Goal: Information Seeking & Learning: Find specific fact

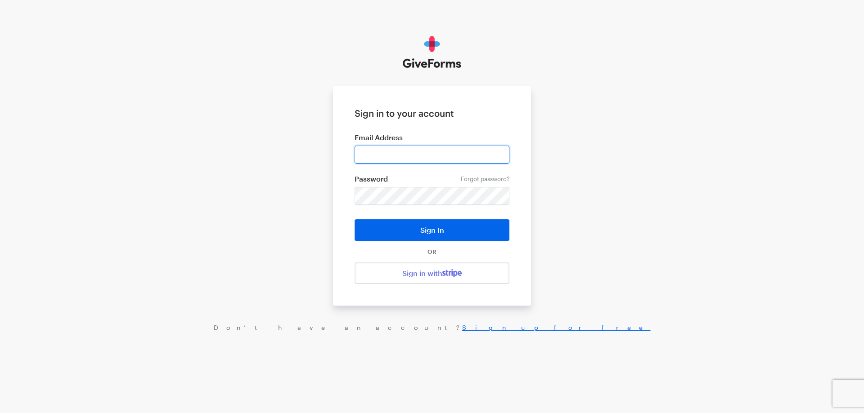
click at [465, 152] on input "email" at bounding box center [431, 155] width 155 height 18
type input "haltura@brightfocus.org"
click at [354, 220] on button "Sign In" at bounding box center [431, 231] width 155 height 22
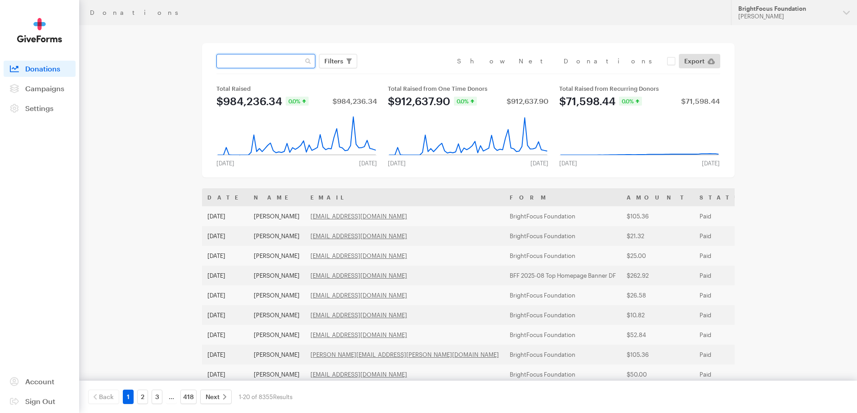
click at [264, 63] on input "text" at bounding box center [265, 61] width 99 height 14
paste input "[EMAIL_ADDRESS][DOMAIN_NAME]"
type input "[EMAIL_ADDRESS][DOMAIN_NAME]"
click at [402, 73] on button "Apply" at bounding box center [416, 80] width 29 height 14
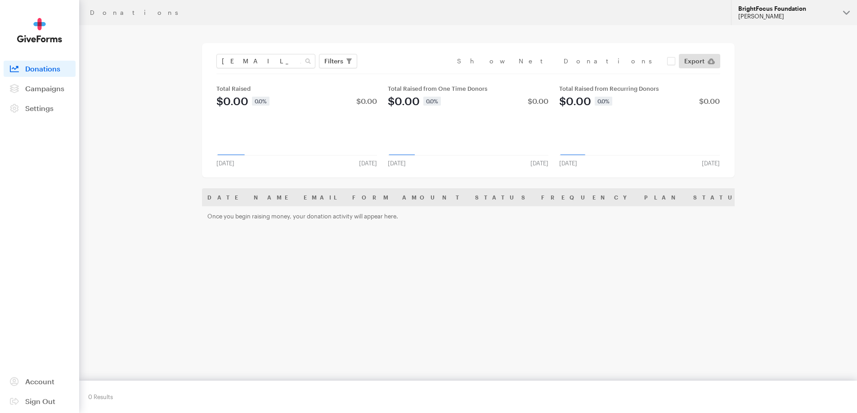
click at [764, 7] on div "BrightFocus Foundation" at bounding box center [787, 9] width 98 height 8
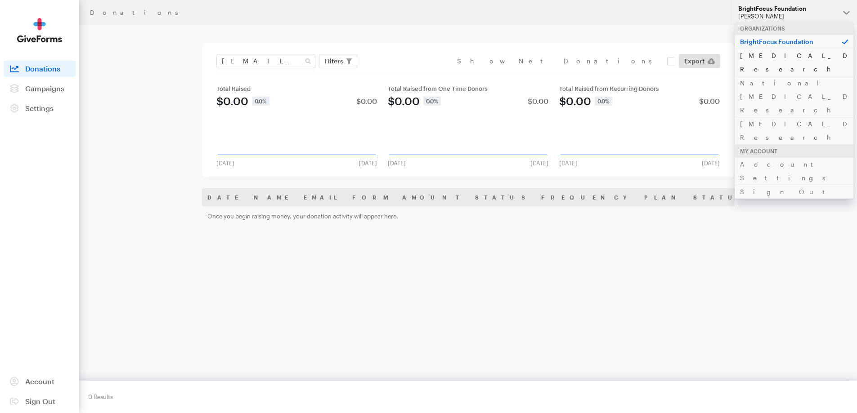
click at [766, 54] on link "[MEDICAL_DATA] Research" at bounding box center [794, 62] width 119 height 27
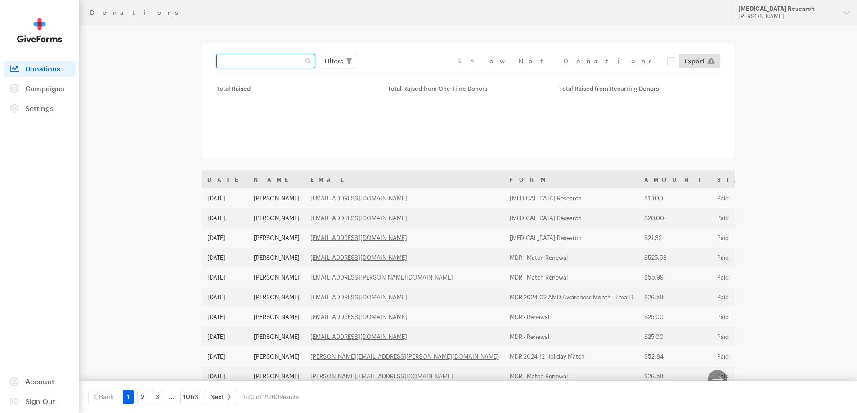
click at [272, 64] on input "text" at bounding box center [265, 61] width 99 height 14
paste input "[EMAIL_ADDRESS][DOMAIN_NAME]"
type input "[EMAIL_ADDRESS][DOMAIN_NAME]"
click at [402, 73] on button "Apply" at bounding box center [416, 80] width 29 height 14
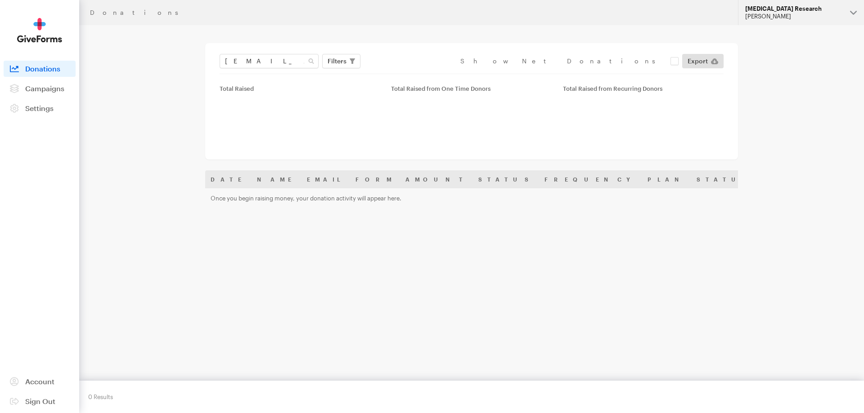
click at [780, 12] on div "[MEDICAL_DATA] Research" at bounding box center [794, 9] width 98 height 8
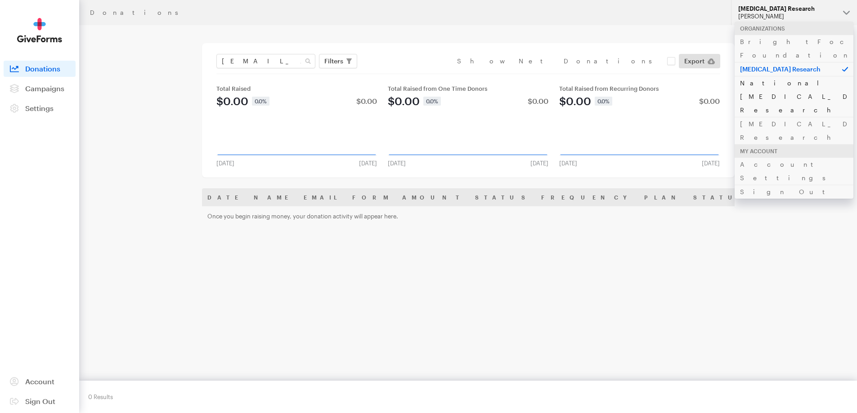
click at [762, 76] on link "National [MEDICAL_DATA] Research" at bounding box center [794, 96] width 119 height 41
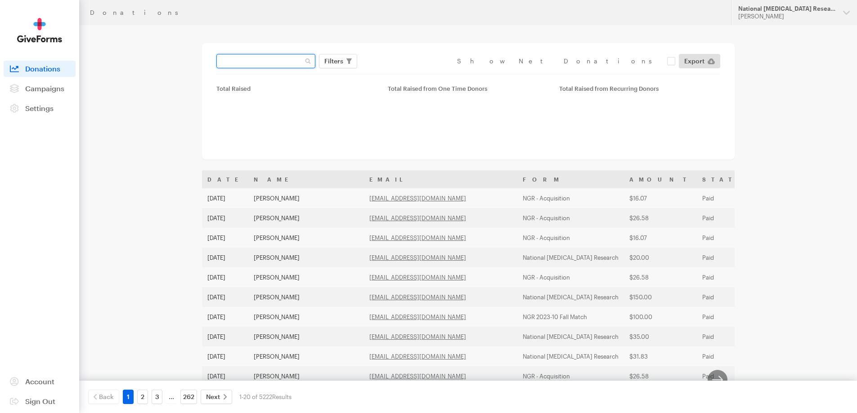
click at [231, 54] on input "text" at bounding box center [265, 61] width 99 height 14
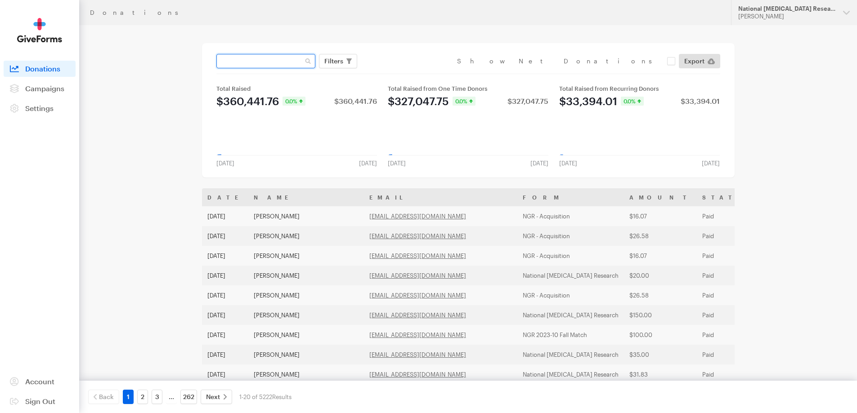
paste input "[EMAIL_ADDRESS][DOMAIN_NAME]"
type input "[EMAIL_ADDRESS][DOMAIN_NAME]"
click at [402, 73] on button "Apply" at bounding box center [416, 80] width 29 height 14
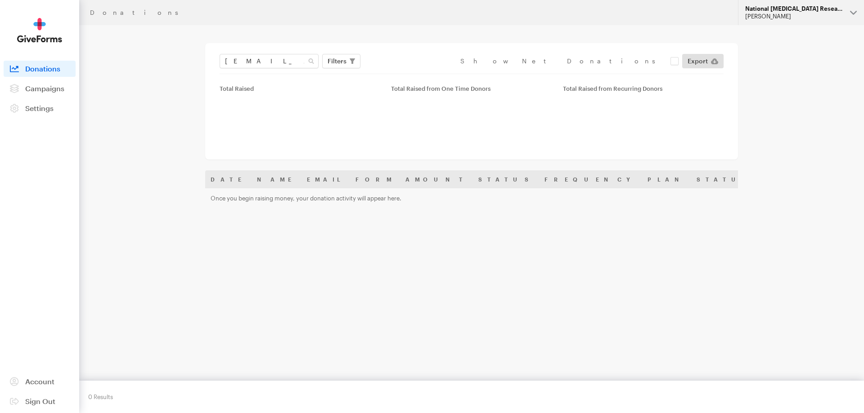
click at [768, 14] on div "[PERSON_NAME]" at bounding box center [794, 17] width 98 height 8
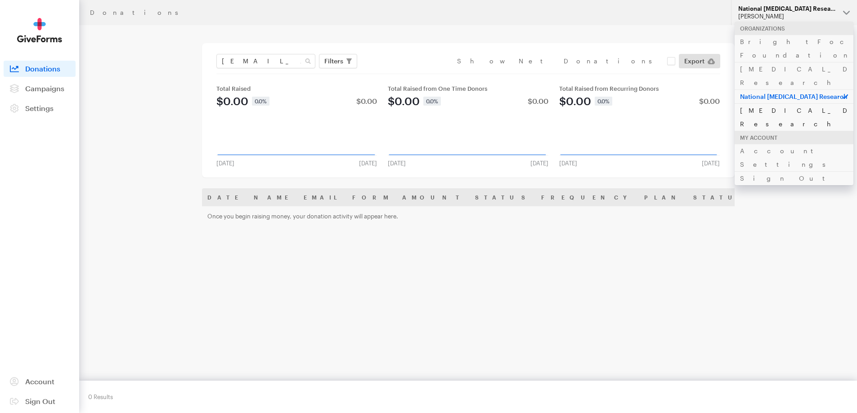
click at [758, 103] on link "[MEDICAL_DATA] Research" at bounding box center [794, 116] width 119 height 27
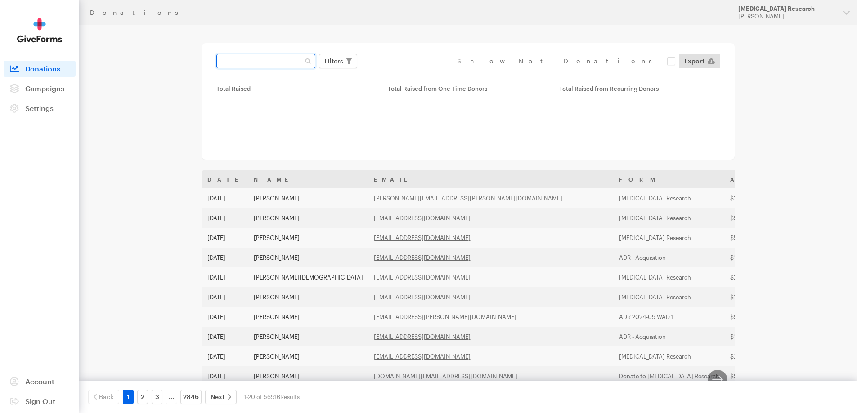
click at [253, 61] on input "text" at bounding box center [265, 61] width 99 height 14
paste input "[EMAIL_ADDRESS][DOMAIN_NAME]"
type input "[EMAIL_ADDRESS][DOMAIN_NAME]"
click at [402, 73] on button "Apply" at bounding box center [416, 80] width 29 height 14
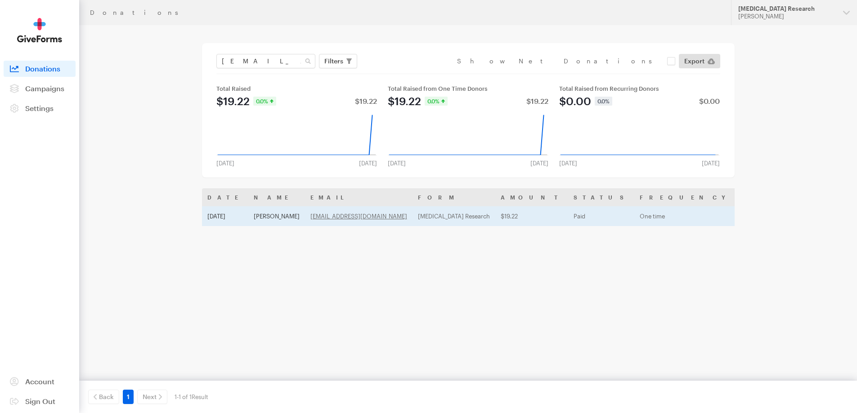
click at [262, 215] on td "[PERSON_NAME]" at bounding box center [276, 216] width 57 height 20
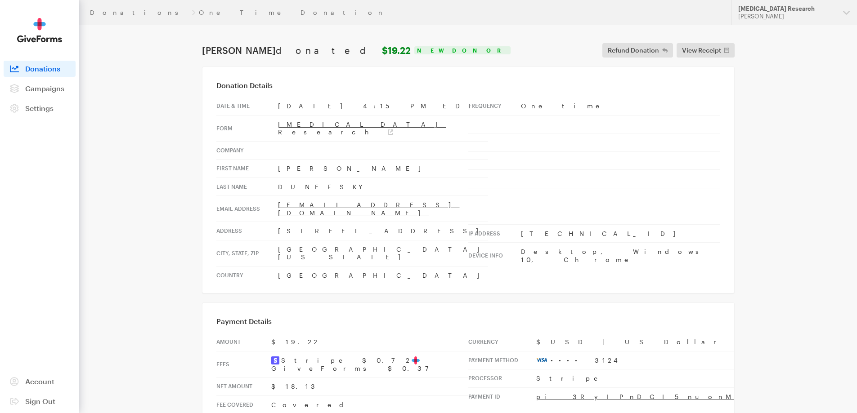
click at [278, 102] on td "[DATE] 4:15 PM EDT" at bounding box center [383, 106] width 210 height 18
drag, startPoint x: 348, startPoint y: 197, endPoint x: 275, endPoint y: 201, distance: 73.0
click at [275, 201] on tr "Email address [EMAIL_ADDRESS][DOMAIN_NAME]" at bounding box center [352, 209] width 272 height 26
copy tr "[EMAIL_ADDRESS][DOMAIN_NAME]"
